Goal: Information Seeking & Learning: Learn about a topic

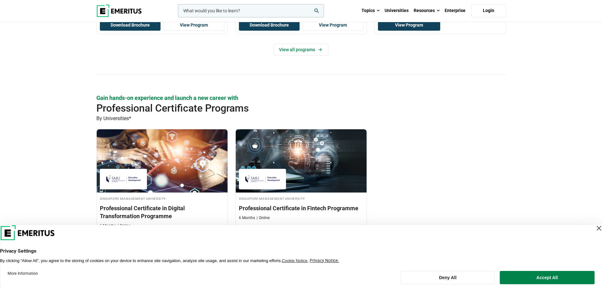
scroll to position [600, 0]
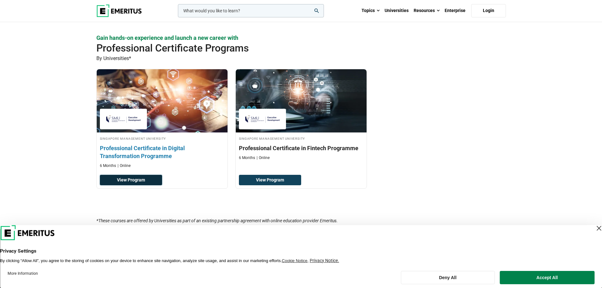
click at [156, 177] on link "View Program" at bounding box center [131, 180] width 62 height 11
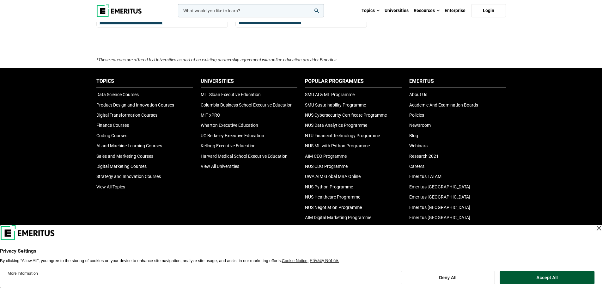
scroll to position [853, 0]
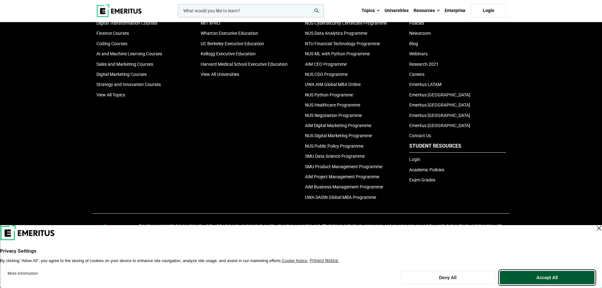
click at [561, 276] on button "Accept All" at bounding box center [547, 277] width 94 height 13
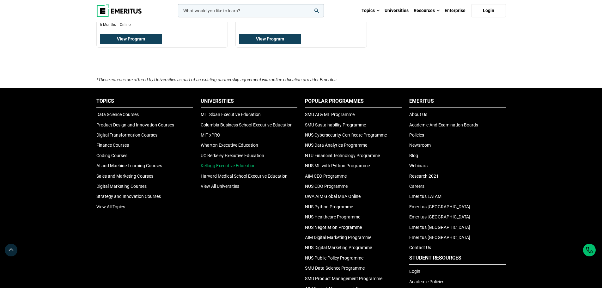
scroll to position [750, 0]
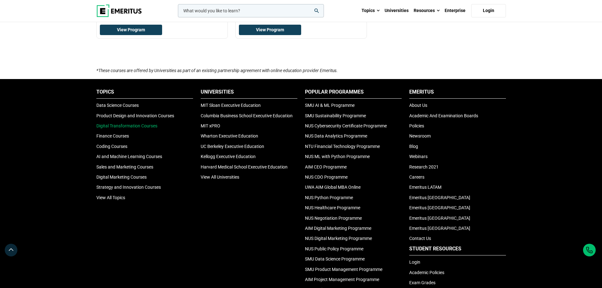
click at [142, 123] on link "Digital Transformation Courses" at bounding box center [126, 125] width 61 height 5
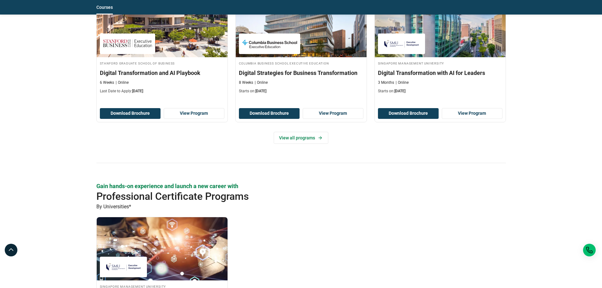
scroll to position [600, 0]
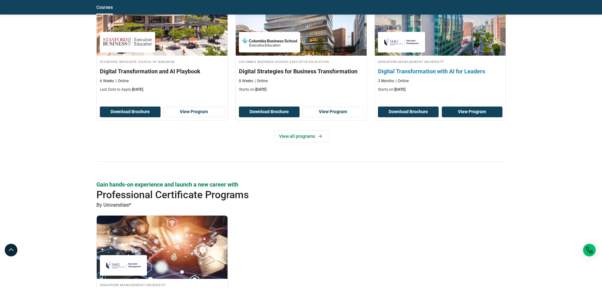
click at [473, 114] on link "View Program" at bounding box center [471, 111] width 61 height 11
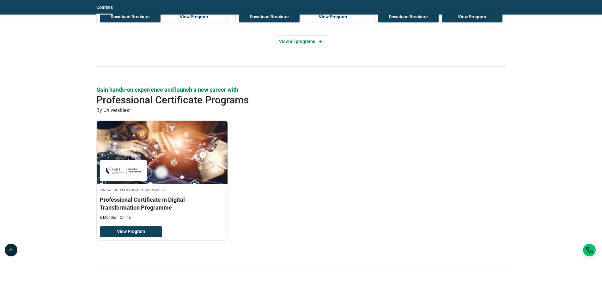
scroll to position [568, 0]
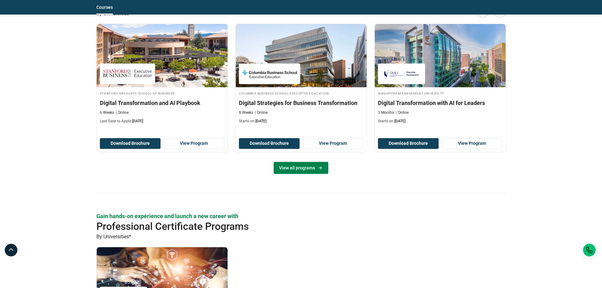
click at [318, 170] on icon at bounding box center [319, 167] width 5 height 5
